Goal: Check status: Check status

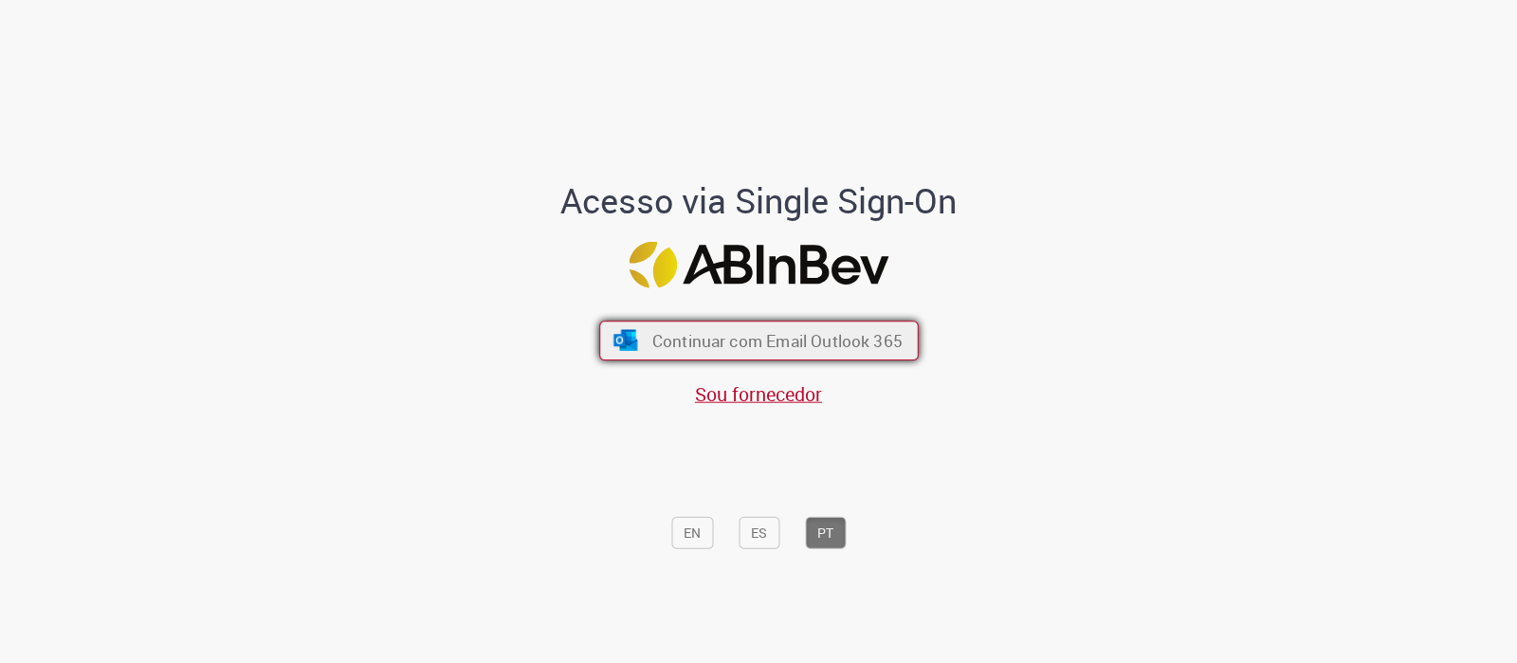
click at [750, 340] on span "Continuar com Email Outlook 365" at bounding box center [777, 341] width 250 height 22
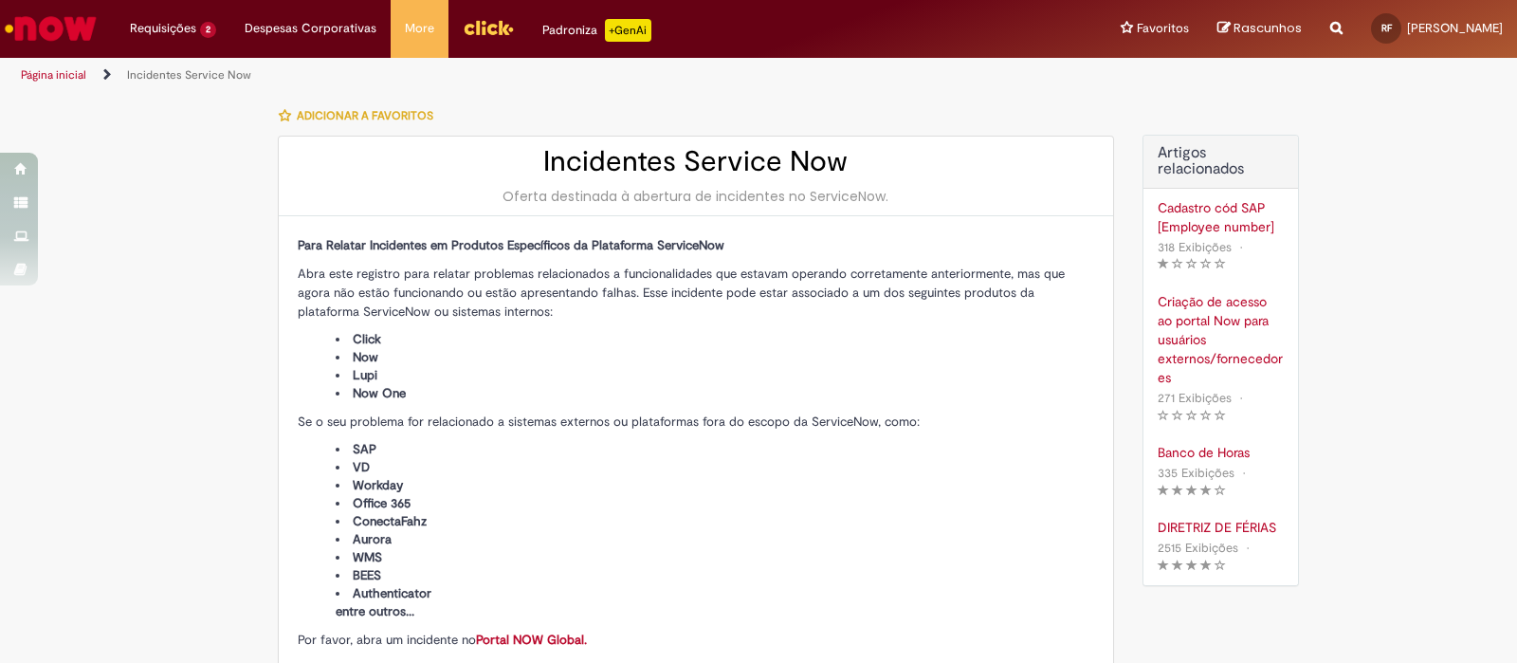
type input "**********"
type input "****"
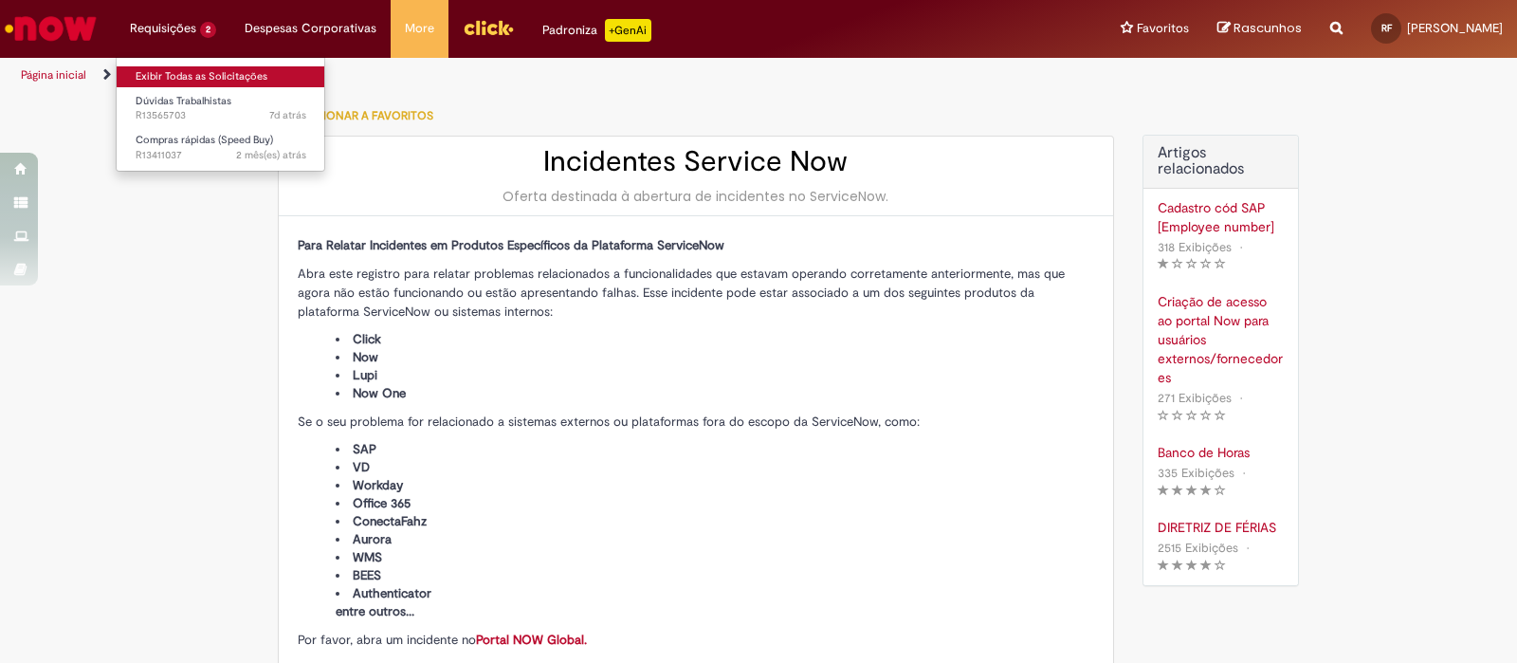
click at [194, 70] on link "Exibir Todas as Solicitações" at bounding box center [221, 76] width 209 height 21
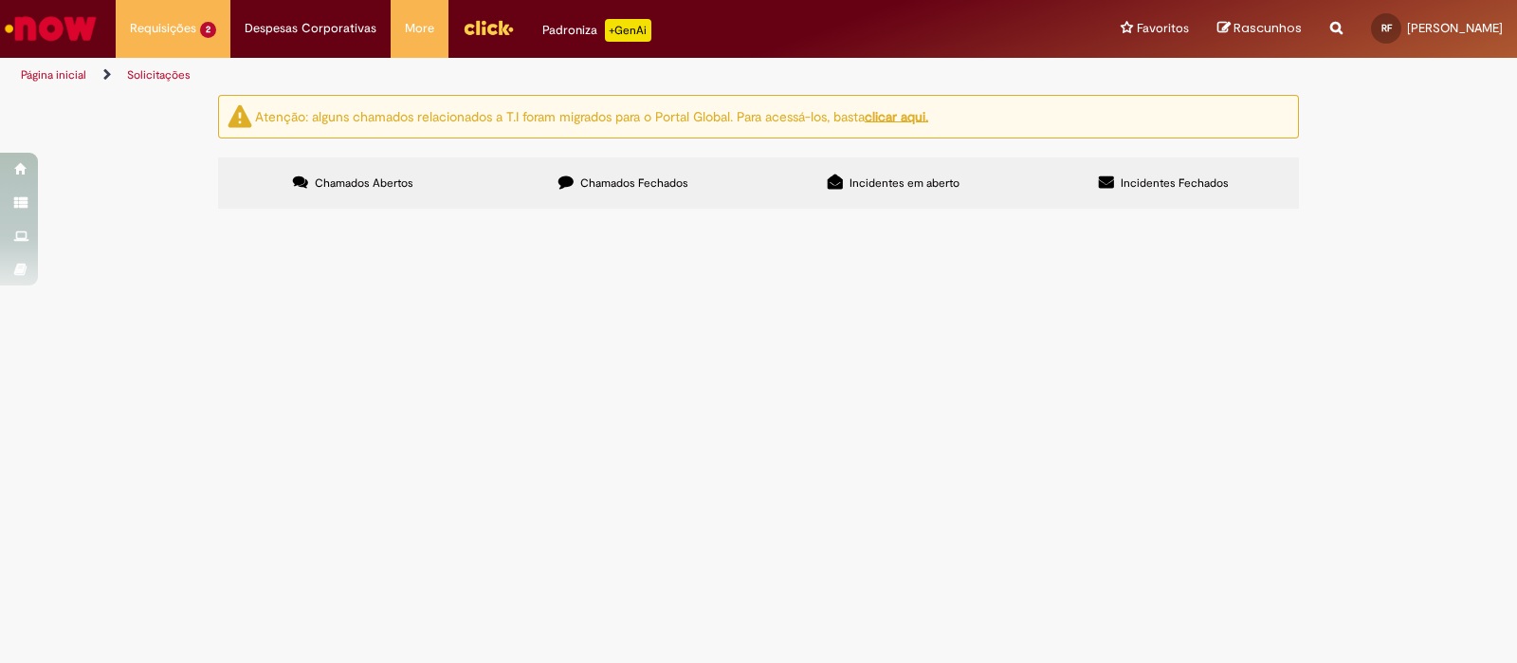
click at [663, 183] on span "Chamados Fechados" at bounding box center [634, 182] width 108 height 15
click at [0, 0] on link "5" at bounding box center [0, 0] width 0 height 0
click at [0, 0] on link "6" at bounding box center [0, 0] width 0 height 0
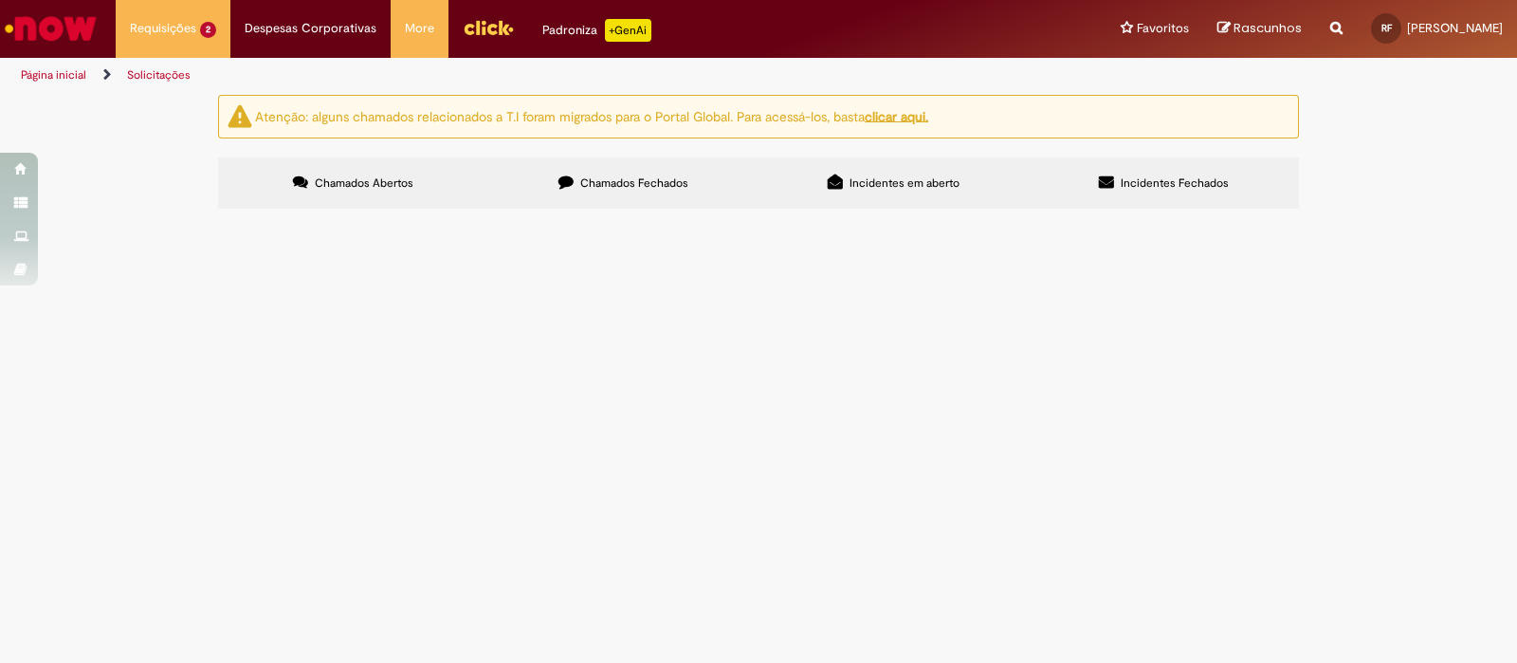
scroll to position [1563, 0]
click at [0, 0] on link "7" at bounding box center [0, 0] width 0 height 0
click at [0, 0] on link "6" at bounding box center [0, 0] width 0 height 0
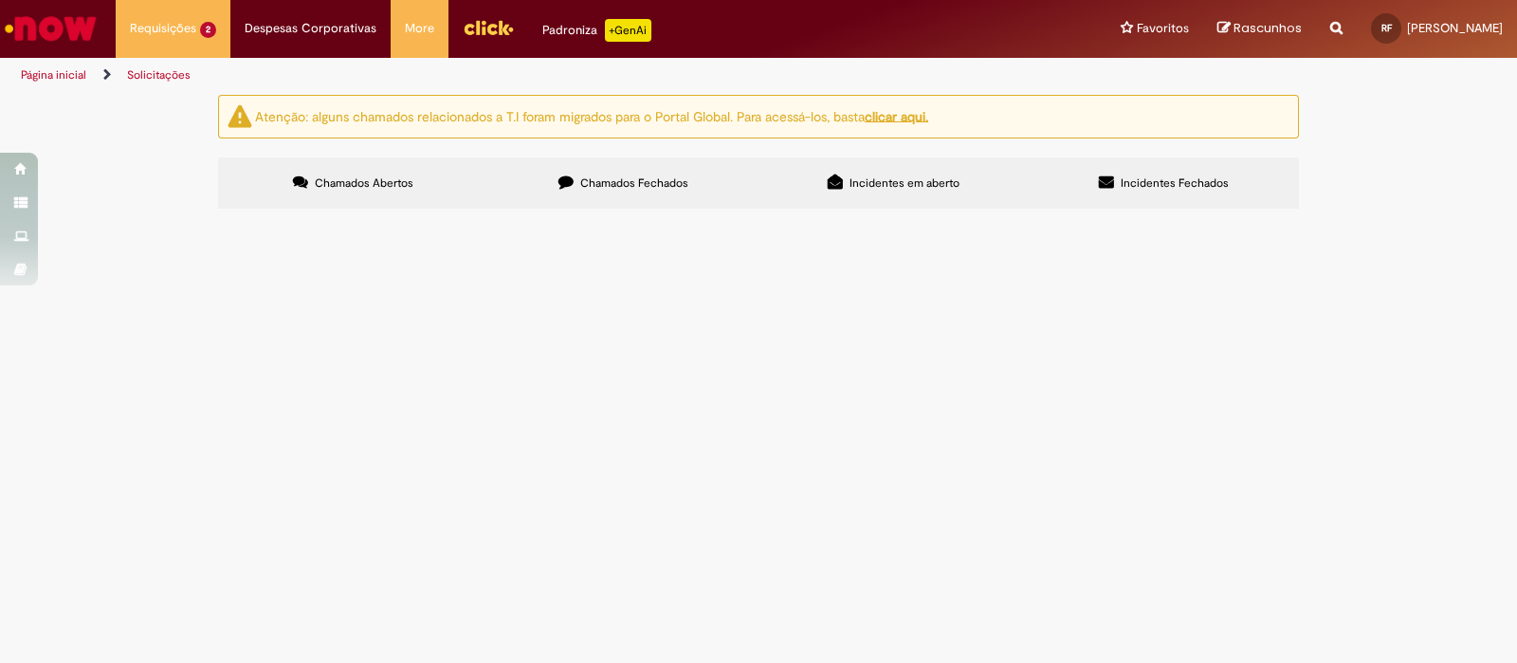
click at [0, 0] on span "PO aberta em abril de 2023, e apenas agora fui sinalizada pelo fornecedor do nã…" at bounding box center [0, 0] width 0 height 0
click at [0, 0] on span "R10319717" at bounding box center [0, 0] width 0 height 0
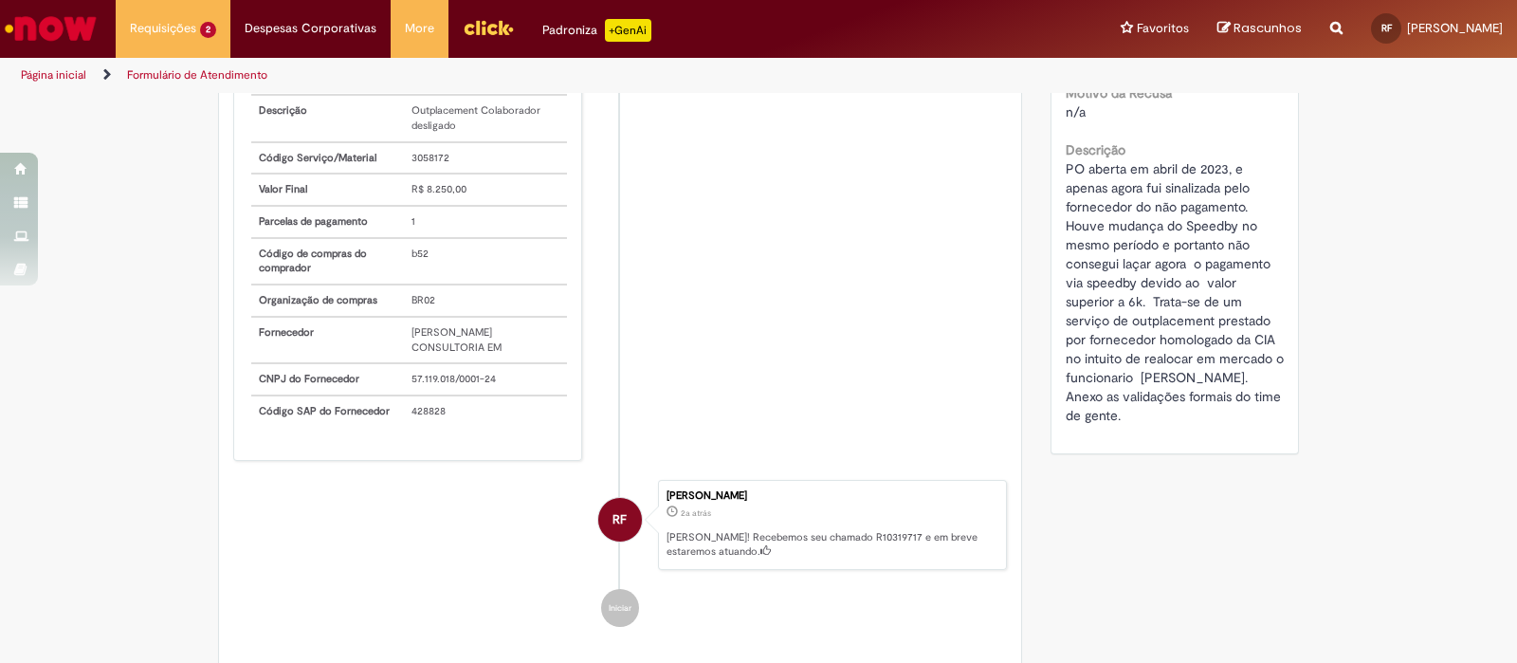
scroll to position [1777, 0]
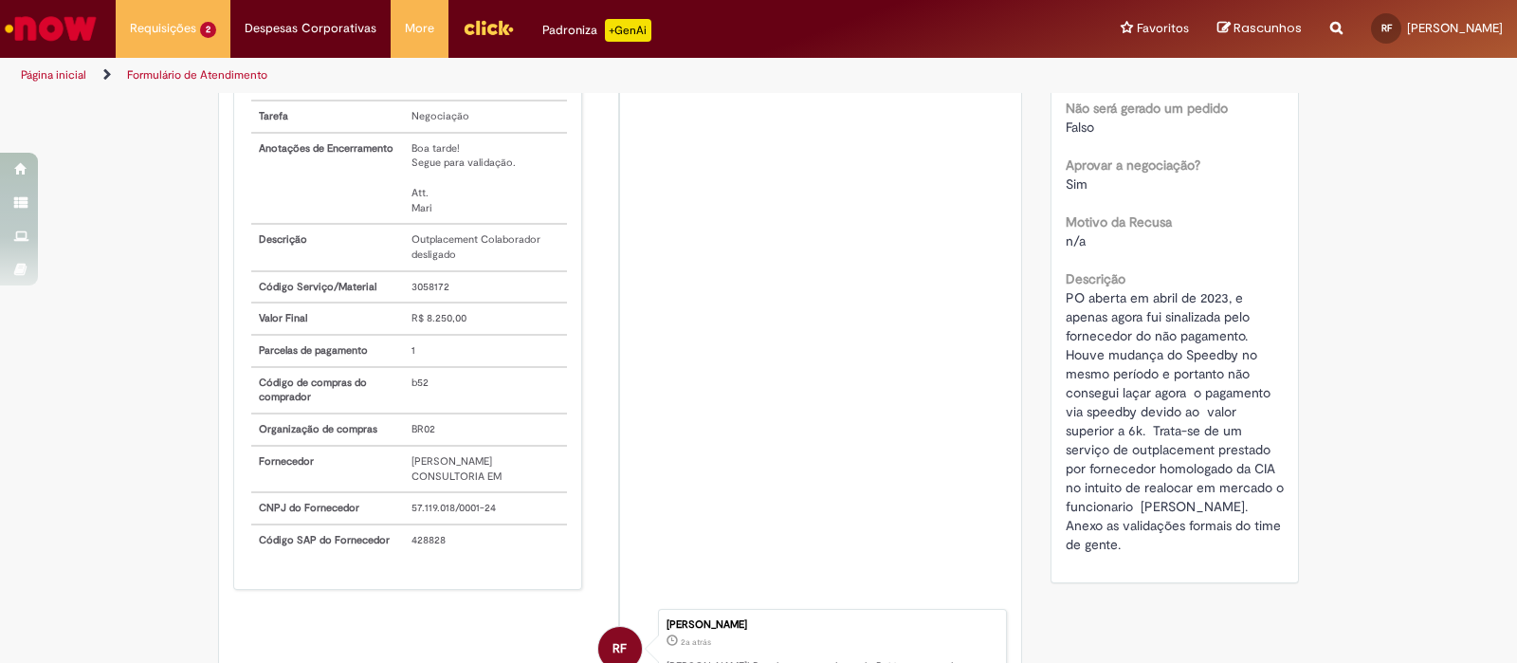
click at [1145, 314] on span "PO aberta em abril de 2023, e apenas agora fui sinalizada pelo fornecedor do nã…" at bounding box center [1177, 421] width 222 height 264
drag, startPoint x: 1160, startPoint y: 358, endPoint x: 1263, endPoint y: 358, distance: 103.4
click at [1263, 358] on div "PO aberta em abril de 2023, e apenas agora fui sinalizada pelo fornecedor do nã…" at bounding box center [1175, 421] width 219 height 266
drag, startPoint x: 1177, startPoint y: 375, endPoint x: 1249, endPoint y: 372, distance: 72.1
click at [1249, 372] on span "PO aberta em abril de 2023, e apenas agora fui sinalizada pelo fornecedor do nã…" at bounding box center [1177, 421] width 222 height 264
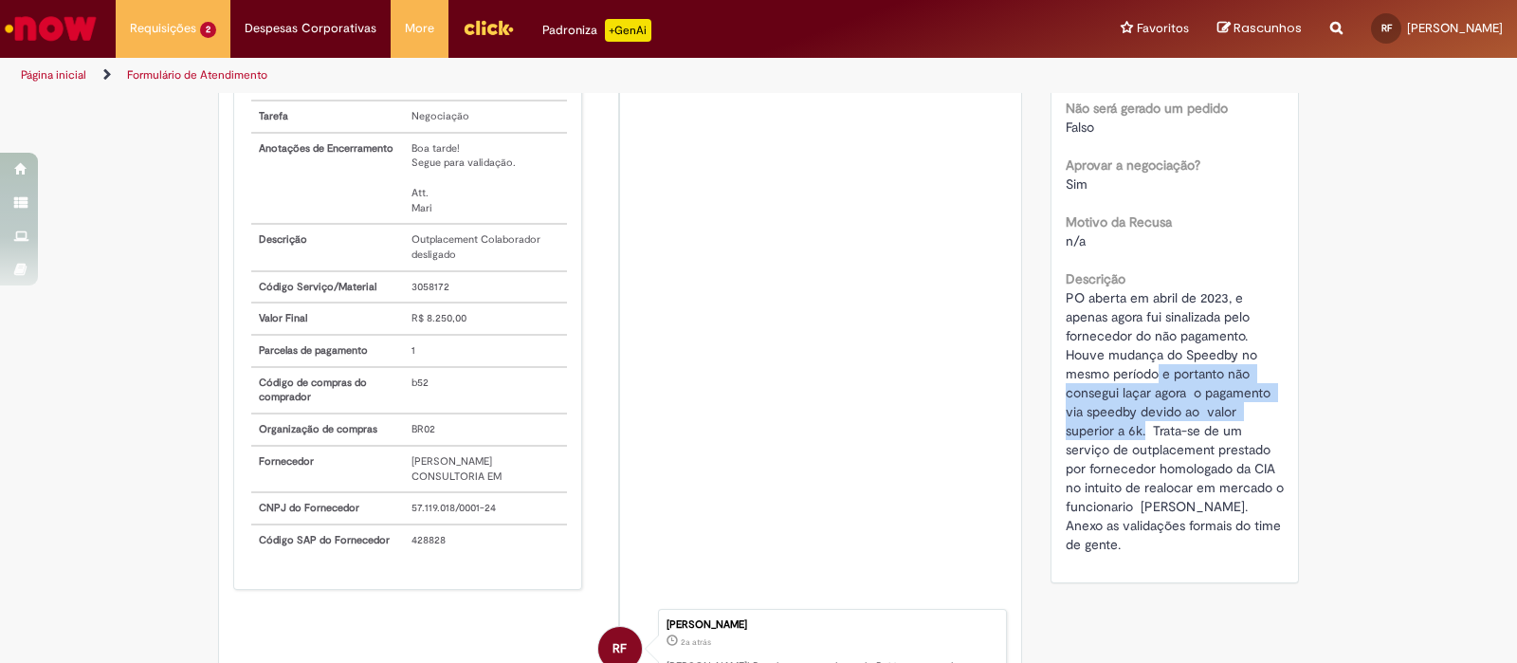
drag, startPoint x: 1149, startPoint y: 385, endPoint x: 1135, endPoint y: 447, distance: 63.1
click at [1135, 447] on span "PO aberta em abril de 2023, e apenas agora fui sinalizada pelo fornecedor do nã…" at bounding box center [1177, 421] width 222 height 264
click at [1148, 446] on span "PO aberta em abril de 2023, e apenas agora fui sinalizada pelo fornecedor do nã…" at bounding box center [1177, 421] width 222 height 264
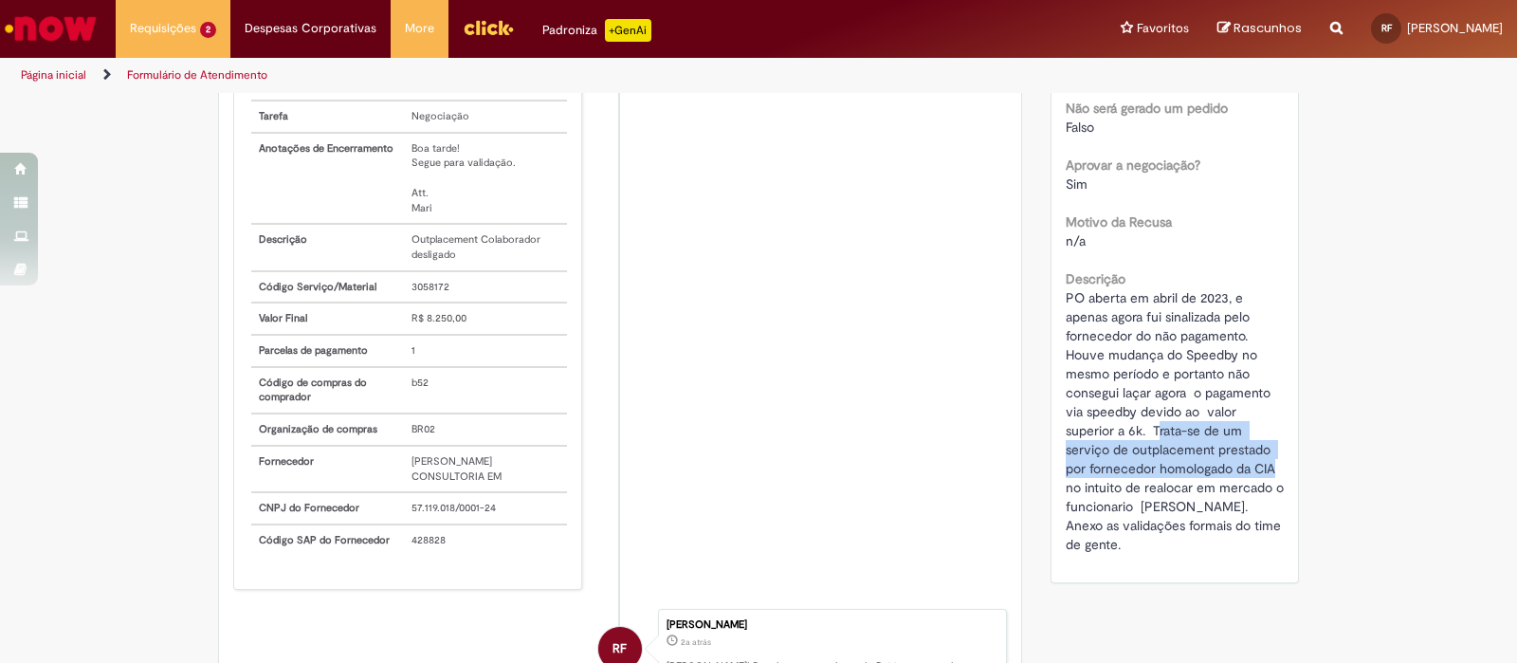
drag, startPoint x: 1151, startPoint y: 438, endPoint x: 1268, endPoint y: 476, distance: 122.7
click at [1268, 476] on span "PO aberta em abril de 2023, e apenas agora fui sinalizada pelo fornecedor do nã…" at bounding box center [1177, 421] width 222 height 264
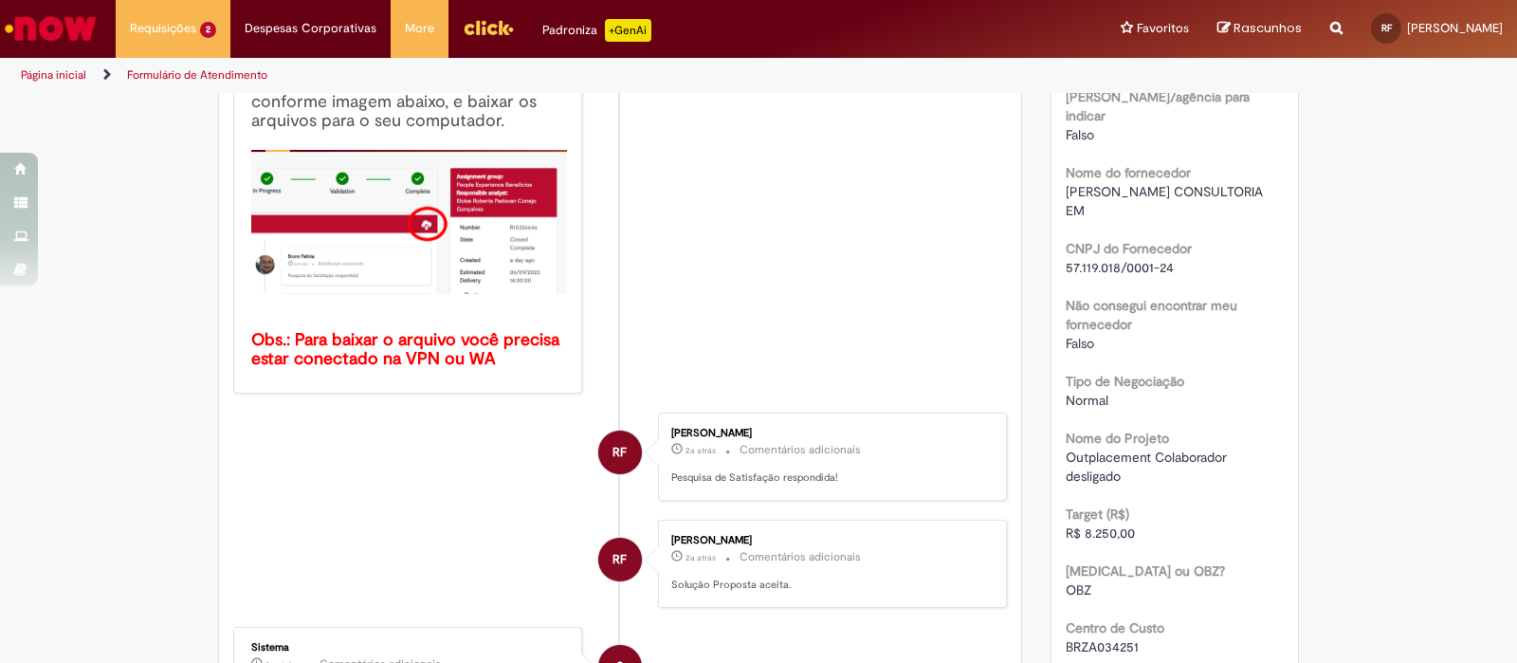
scroll to position [829, 0]
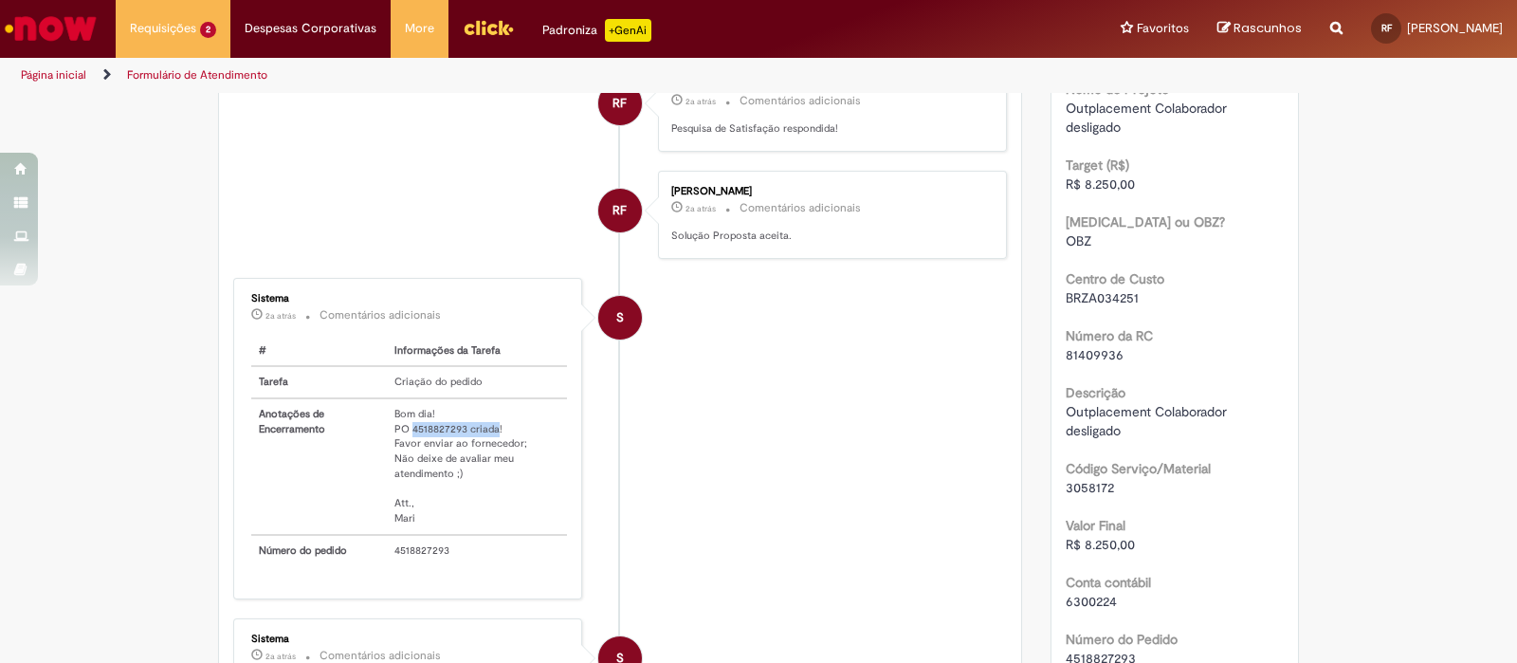
drag, startPoint x: 402, startPoint y: 424, endPoint x: 487, endPoint y: 420, distance: 84.5
click at [487, 420] on td "Bom dia! PO 4518827293 criada! Favor enviar ao fornecedor; Não deixe de avaliar…" at bounding box center [477, 466] width 180 height 137
click at [736, 420] on li "S Sistema 2a atrás 2 anos atrás Comentários adicionais # Informações da Tarefa …" at bounding box center [620, 439] width 774 height 322
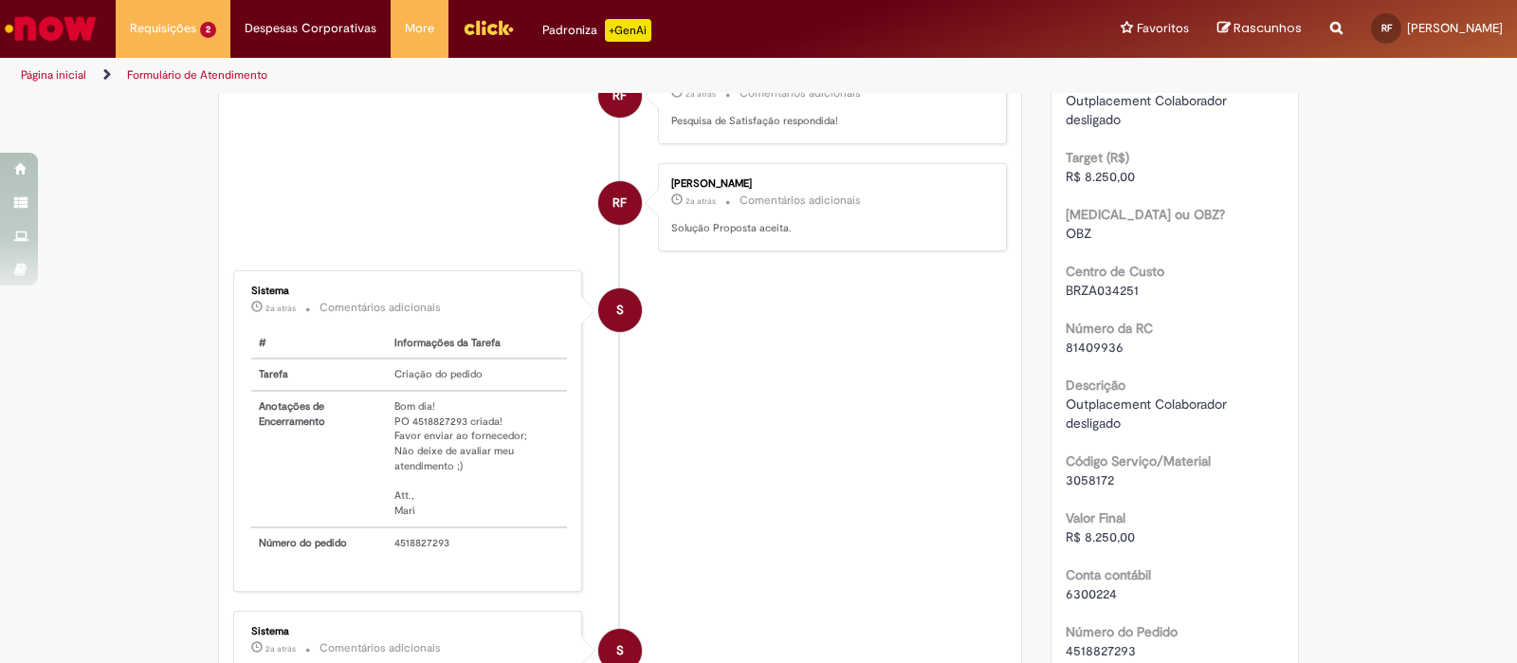
scroll to position [947, 0]
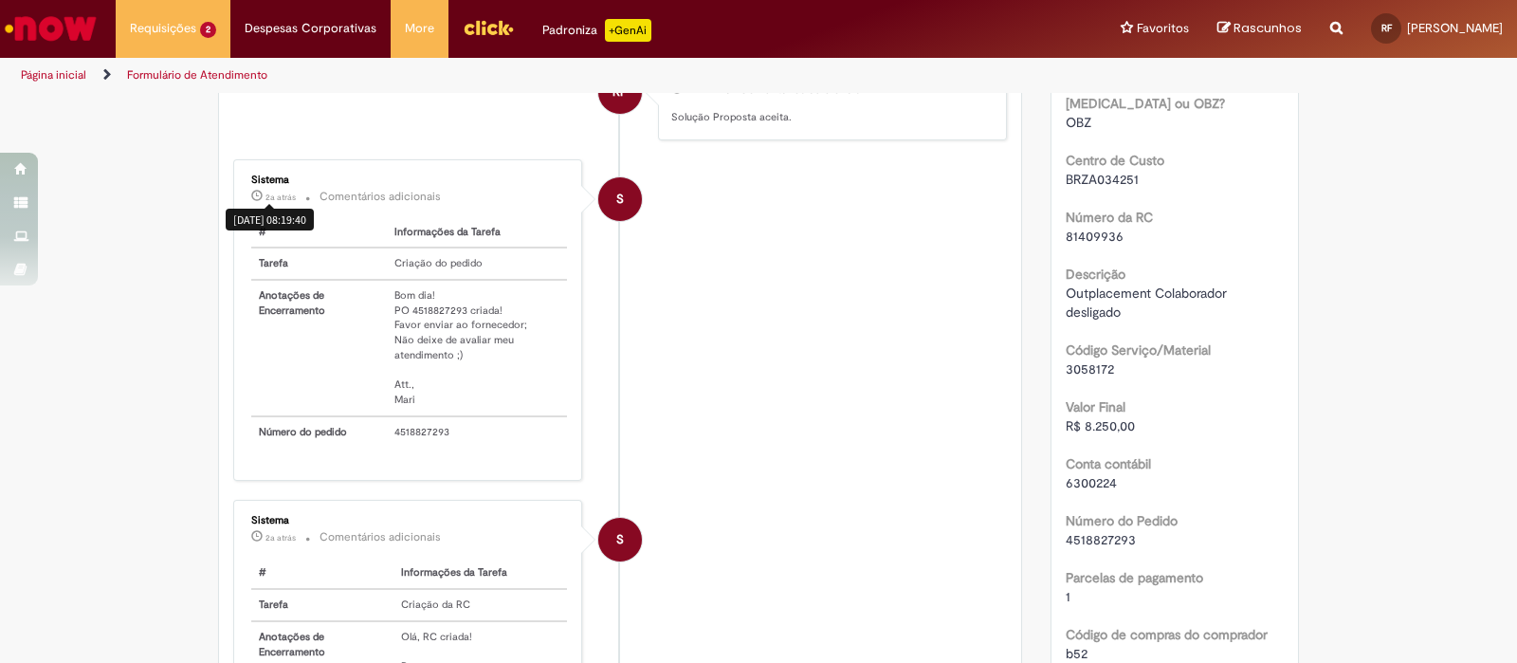
click at [273, 196] on span "2a atrás" at bounding box center [281, 197] width 30 height 11
drag, startPoint x: 401, startPoint y: 301, endPoint x: 457, endPoint y: 303, distance: 56.0
click at [457, 303] on td "Bom dia! PO 4518827293 criada! Favor enviar ao fornecedor; Não deixe de avaliar…" at bounding box center [477, 348] width 180 height 137
click at [612, 304] on div "S" at bounding box center [620, 368] width 47 height 387
click at [430, 306] on td "Bom dia! PO 4518827293 criada! Favor enviar ao fornecedor; Não deixe de avaliar…" at bounding box center [477, 348] width 180 height 137
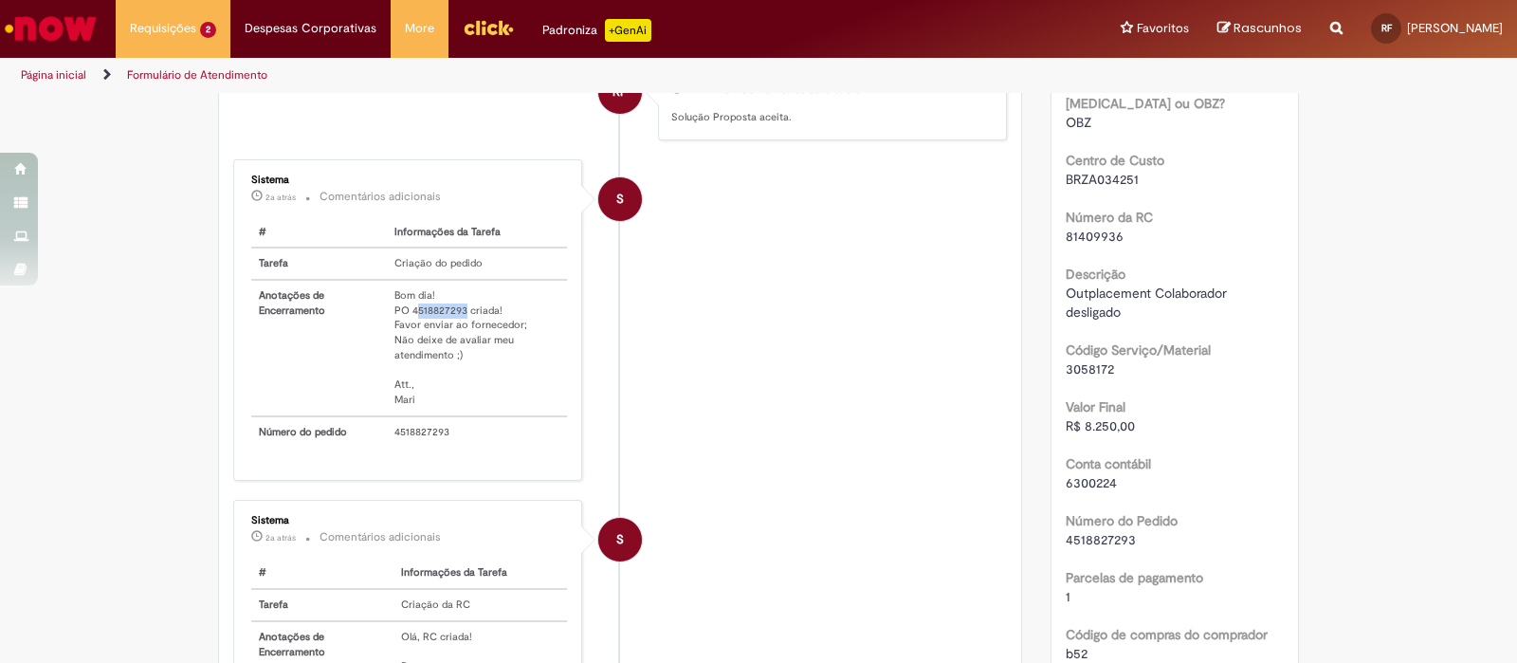
drag, startPoint x: 406, startPoint y: 303, endPoint x: 456, endPoint y: 304, distance: 50.3
click at [456, 304] on td "Bom dia! PO 4518827293 criada! Favor enviar ao fornecedor; Não deixe de avaliar…" at bounding box center [477, 348] width 180 height 137
click at [432, 307] on td "Bom dia! PO 4518827293 criada! Favor enviar ao fornecedor; Não deixe de avaliar…" at bounding box center [477, 348] width 180 height 137
drag, startPoint x: 403, startPoint y: 306, endPoint x: 455, endPoint y: 303, distance: 52.2
click at [455, 303] on td "Bom dia! PO 4518827293 criada! Favor enviar ao fornecedor; Não deixe de avaliar…" at bounding box center [477, 348] width 180 height 137
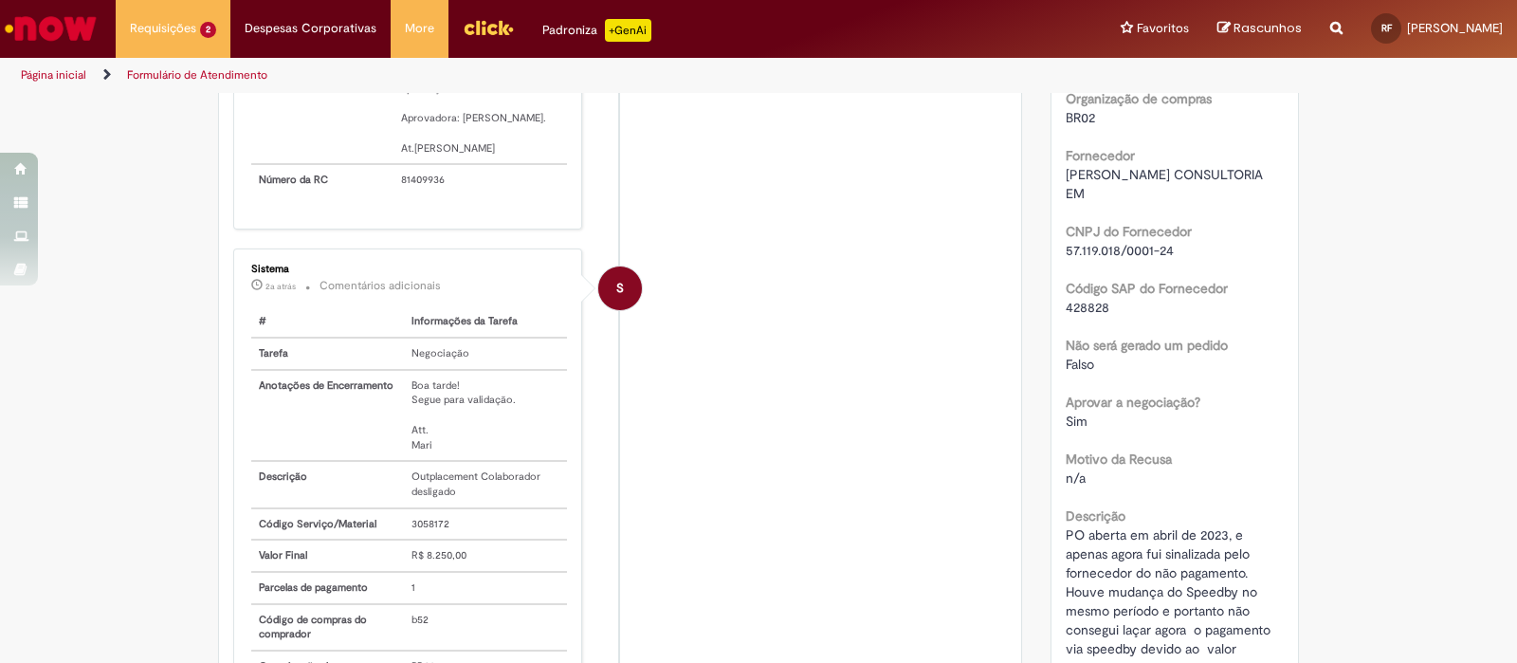
scroll to position [2129, 0]
